Goal: Navigation & Orientation: Find specific page/section

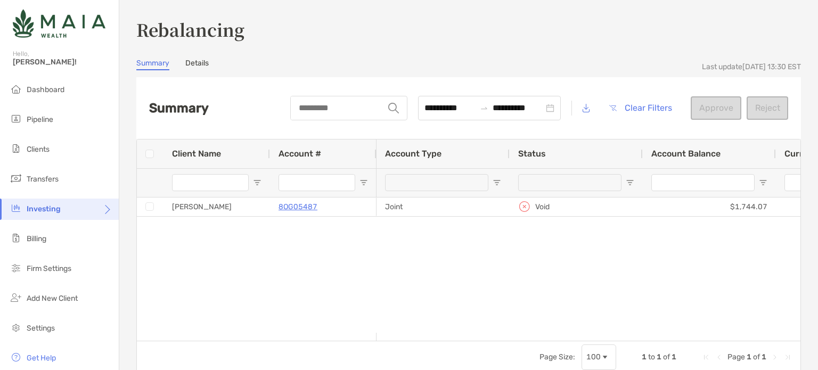
click at [197, 61] on link "Details" at bounding box center [196, 65] width 23 height 12
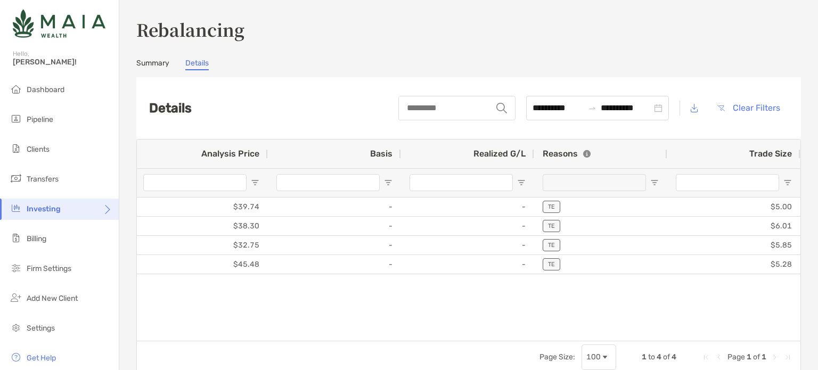
click at [151, 63] on link "Summary" at bounding box center [152, 65] width 33 height 12
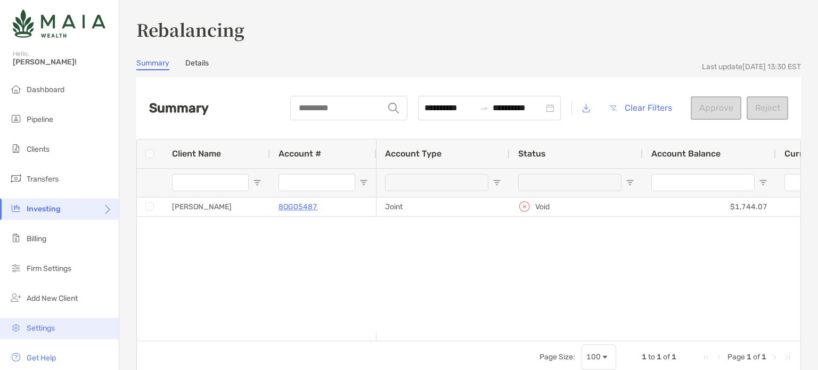
click at [39, 329] on span "Settings" at bounding box center [41, 328] width 28 height 9
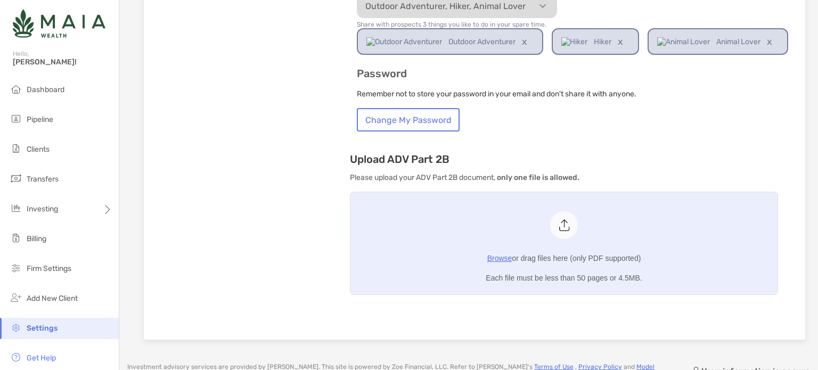
scroll to position [667, 0]
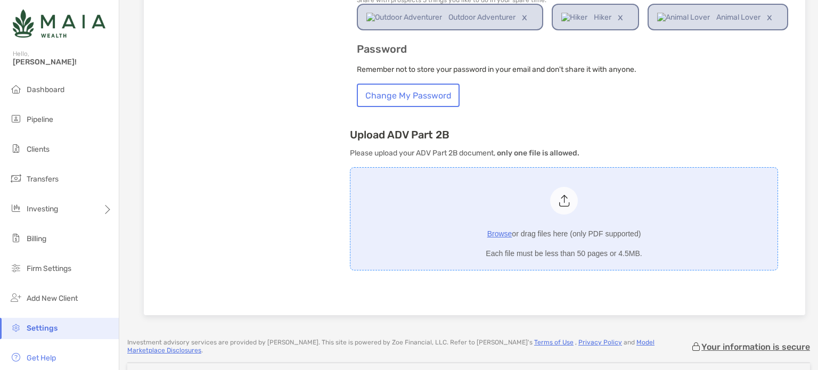
click at [500, 232] on span "Browse" at bounding box center [499, 233] width 25 height 9
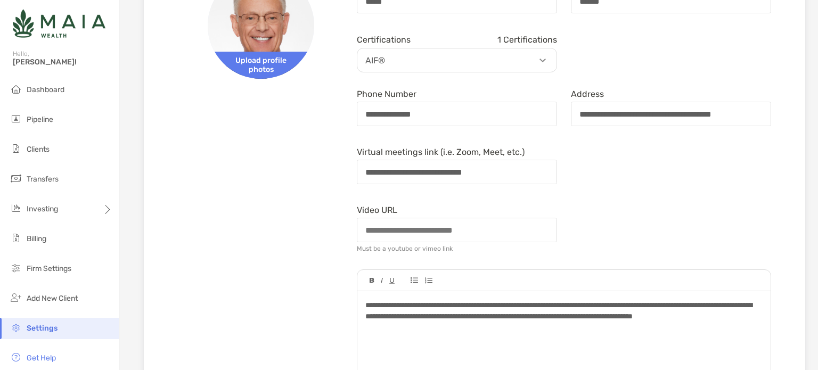
scroll to position [131, 0]
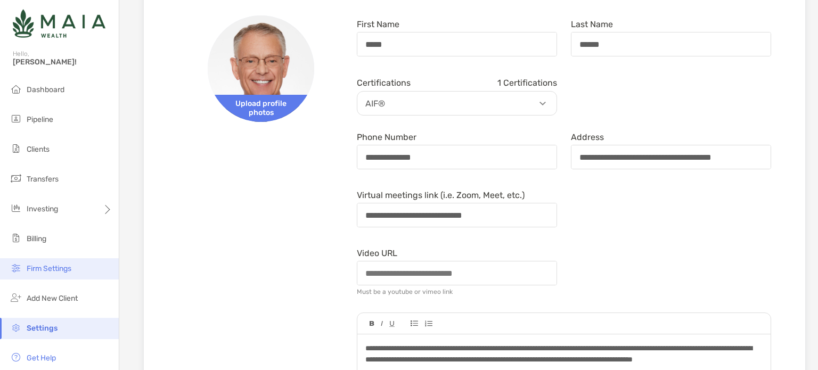
click at [55, 270] on span "Firm Settings" at bounding box center [49, 268] width 45 height 9
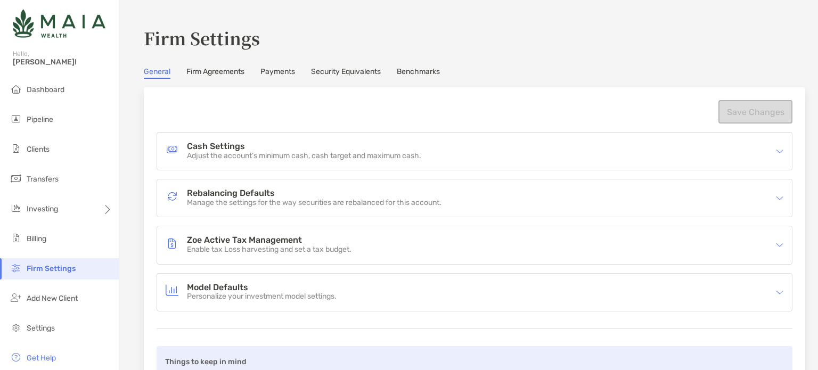
click at [225, 71] on link "Firm Agreements" at bounding box center [215, 73] width 58 height 12
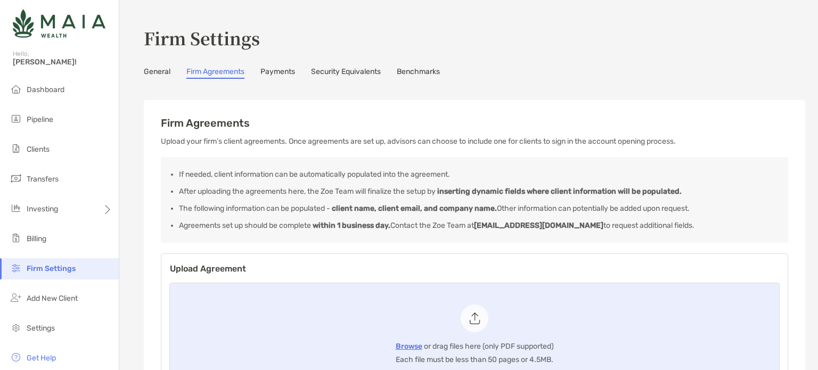
click at [154, 70] on link "General" at bounding box center [157, 73] width 27 height 12
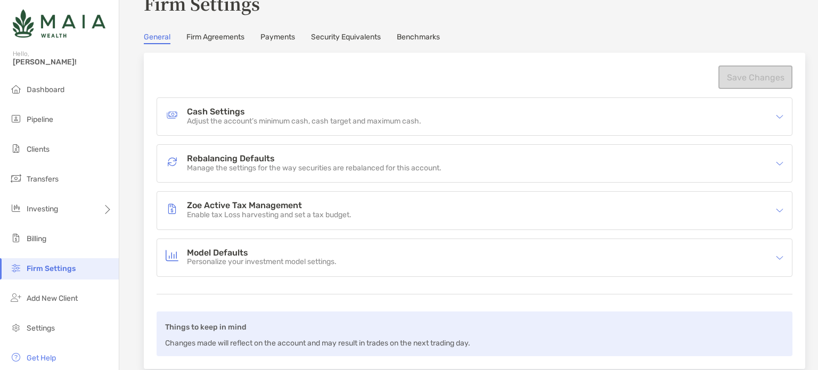
scroll to position [53, 0]
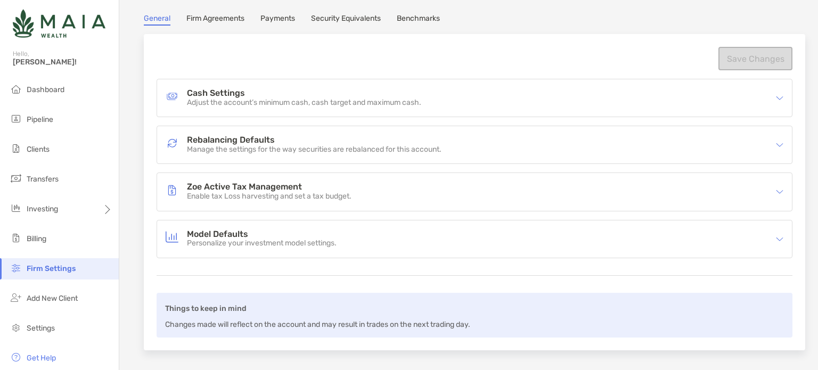
click at [254, 141] on h4 "Rebalancing Defaults" at bounding box center [314, 140] width 254 height 9
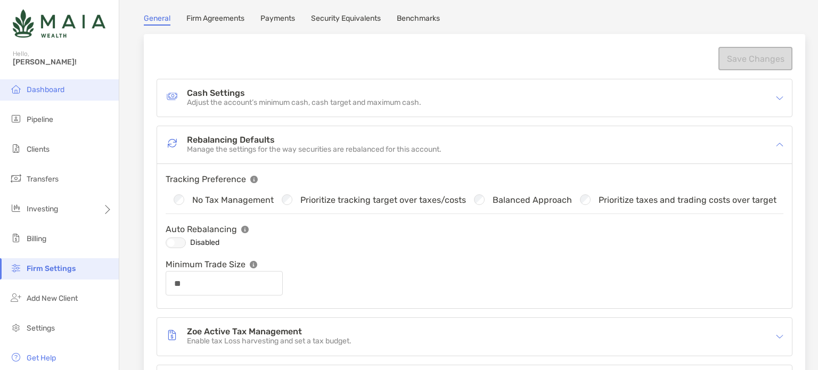
click at [44, 91] on span "Dashboard" at bounding box center [46, 89] width 38 height 9
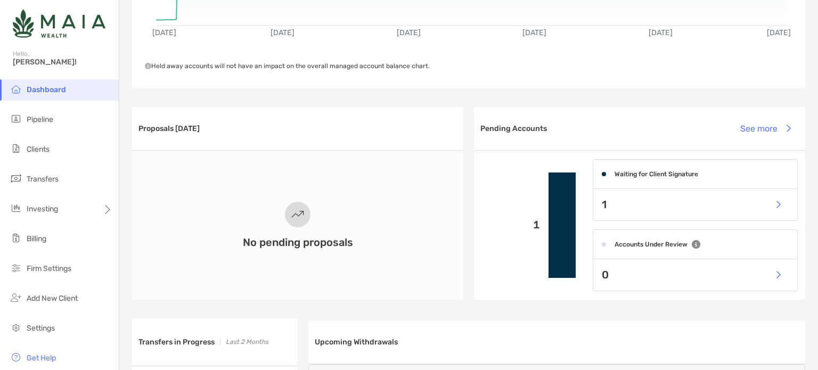
scroll to position [213, 0]
click at [769, 131] on button "See more" at bounding box center [764, 127] width 67 height 23
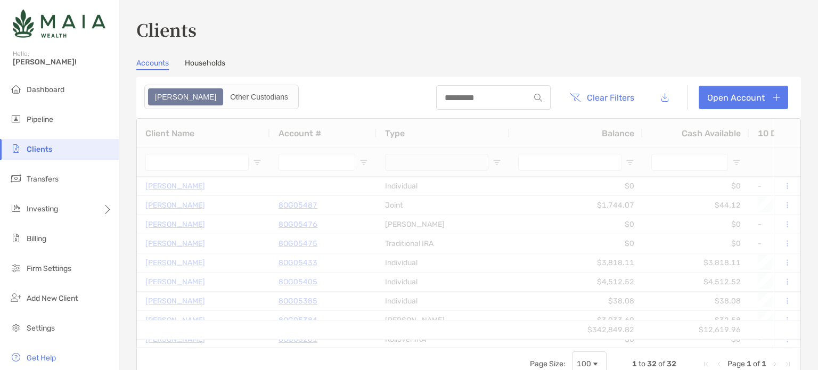
type input "*********"
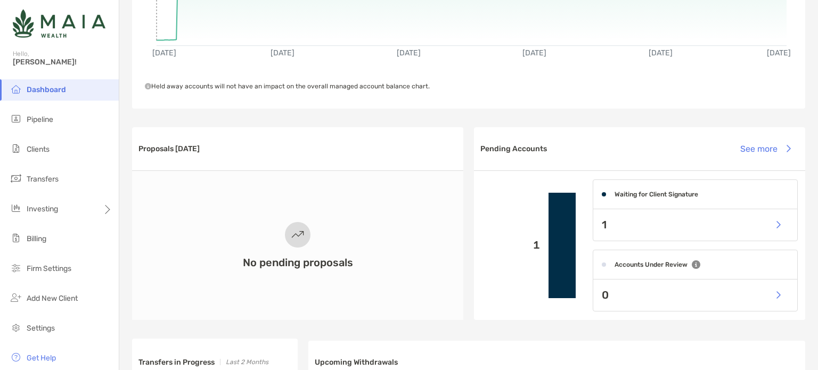
scroll to position [213, 0]
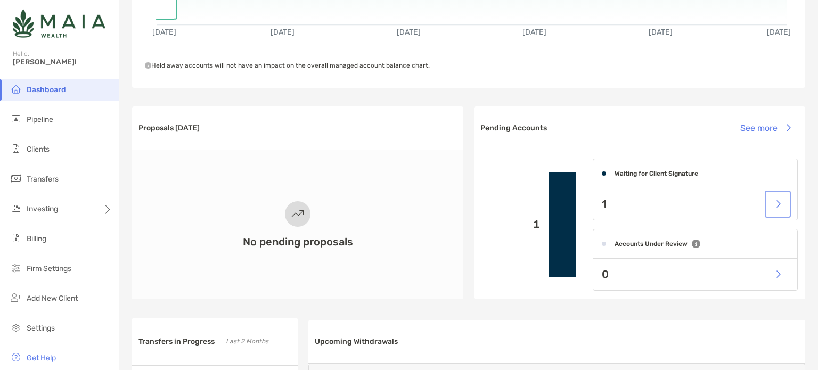
click at [769, 204] on button "button" at bounding box center [778, 204] width 22 height 23
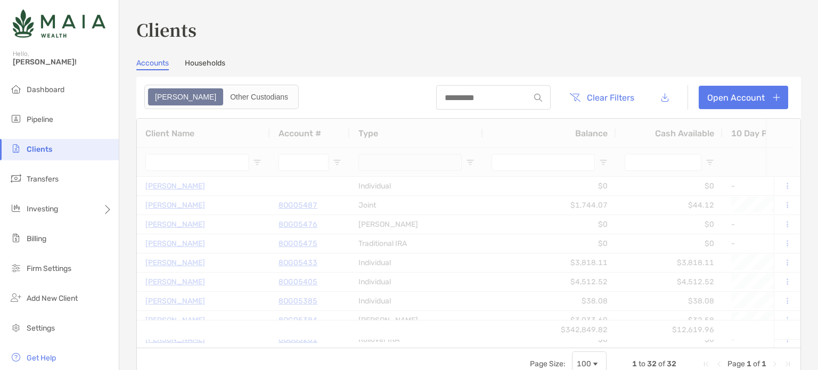
type input "*********"
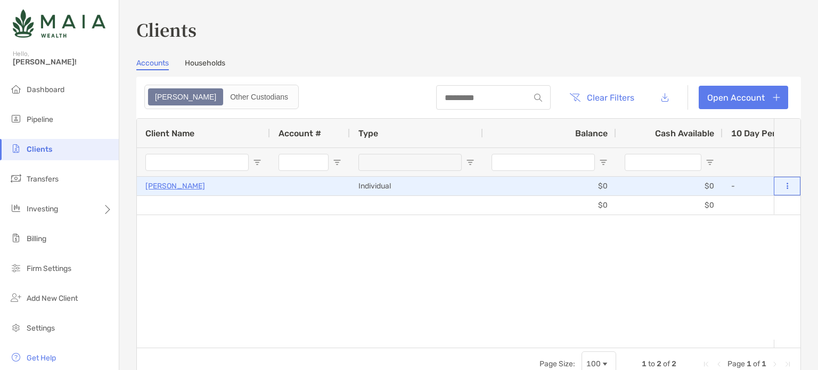
click at [782, 183] on button at bounding box center [787, 186] width 10 height 11
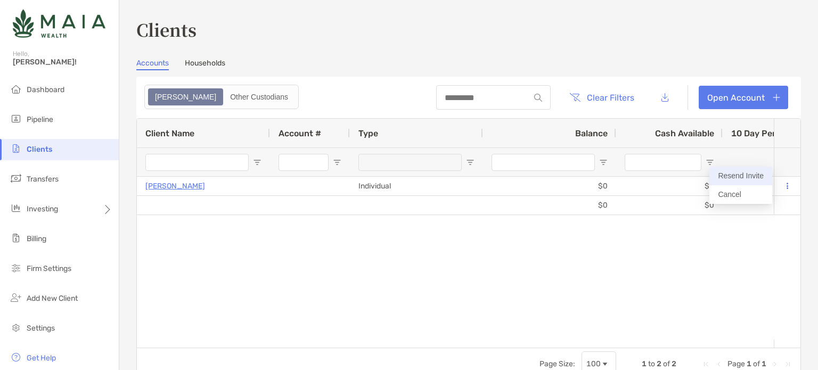
click at [751, 176] on button "Resend Invite" at bounding box center [740, 176] width 63 height 19
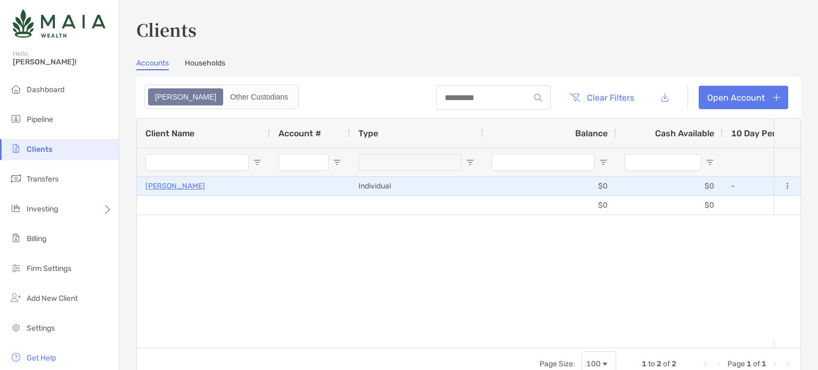
click at [175, 185] on p "Valerie Williams" at bounding box center [175, 185] width 60 height 13
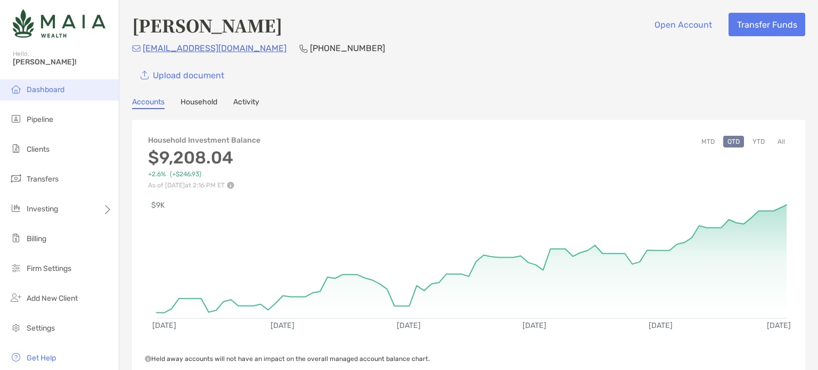
click at [38, 91] on span "Dashboard" at bounding box center [46, 89] width 38 height 9
